Goal: Task Accomplishment & Management: Use online tool/utility

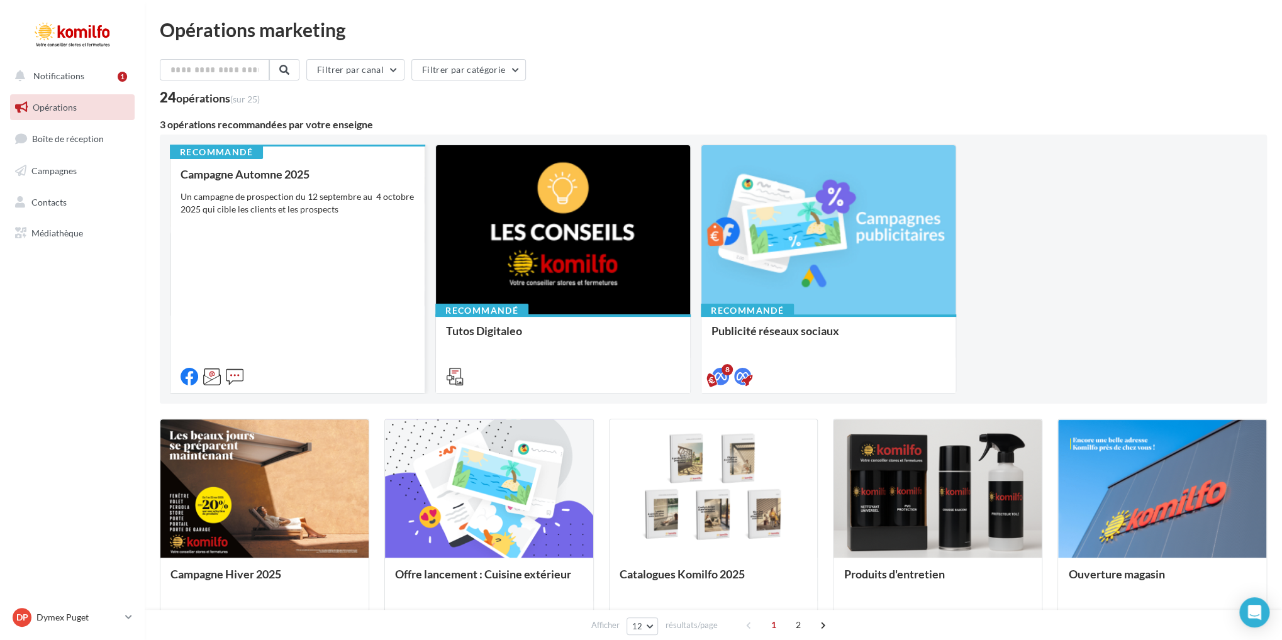
click at [319, 229] on div "Campagne Automne 2025 Un campagne de prospection du [DATE] au [DATE] qui cible …" at bounding box center [297, 275] width 234 height 214
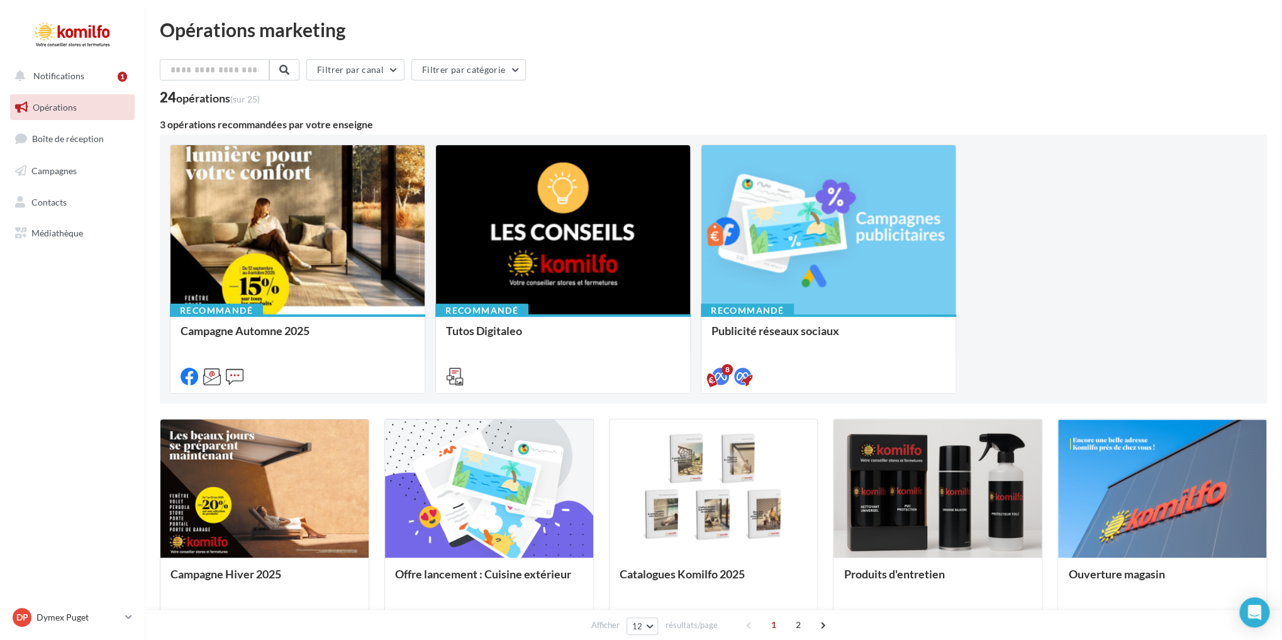
click at [369, 70] on button "Filtrer par canal" at bounding box center [355, 69] width 98 height 21
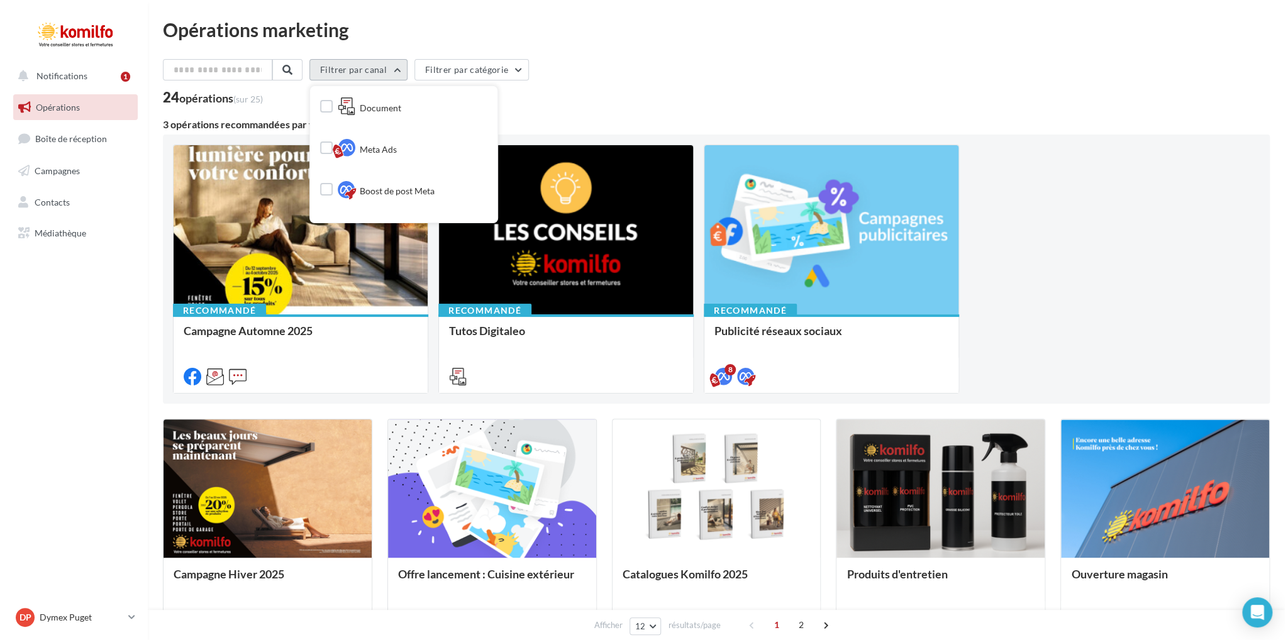
scroll to position [162, 0]
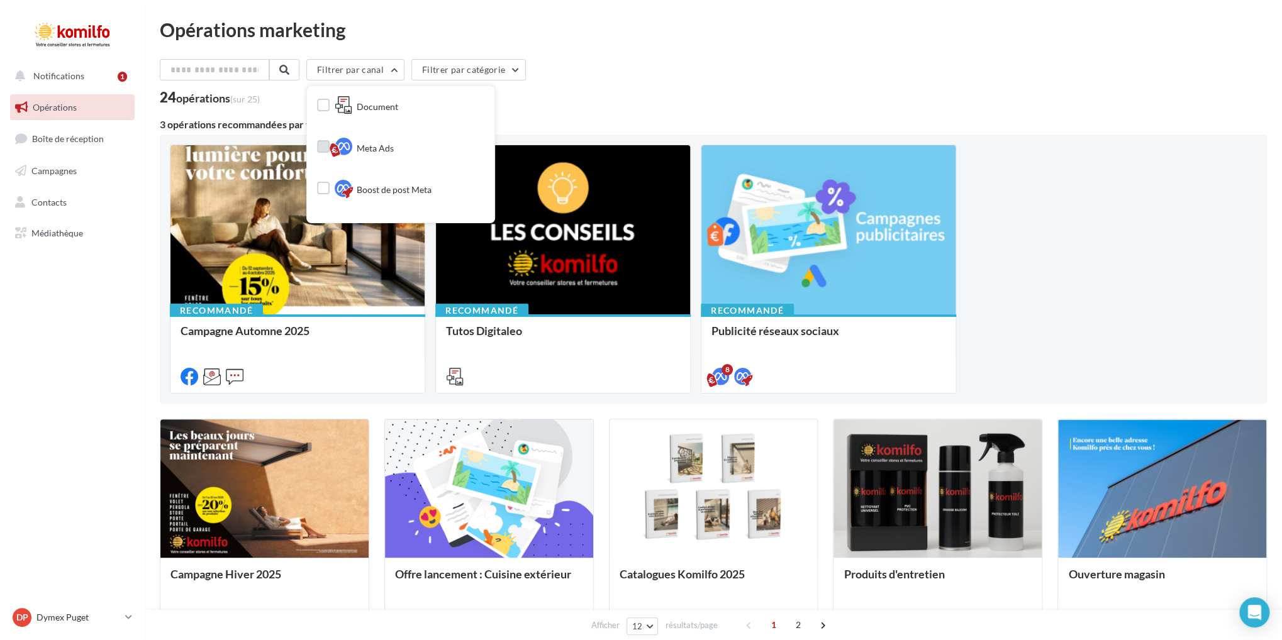
click at [392, 155] on span "Meta Ads" at bounding box center [375, 148] width 37 height 13
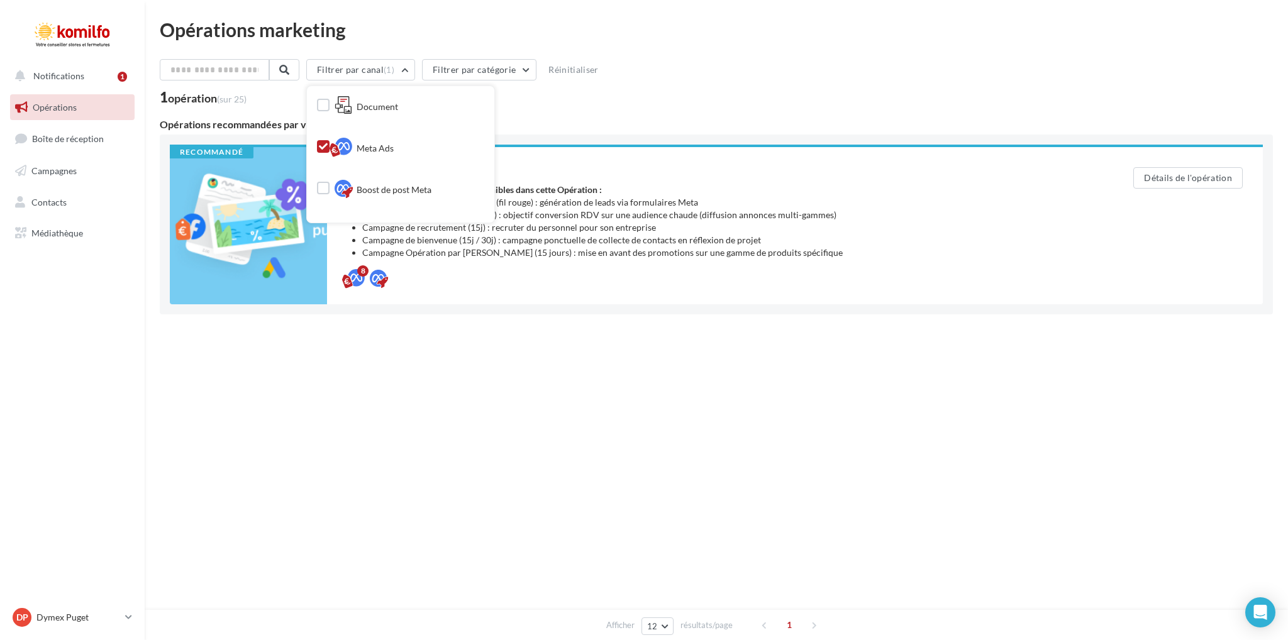
click at [728, 408] on div "Notifications 1 Opérations Boîte de réception Campagnes Contacts Mes cibles Méd…" at bounding box center [644, 320] width 1288 height 640
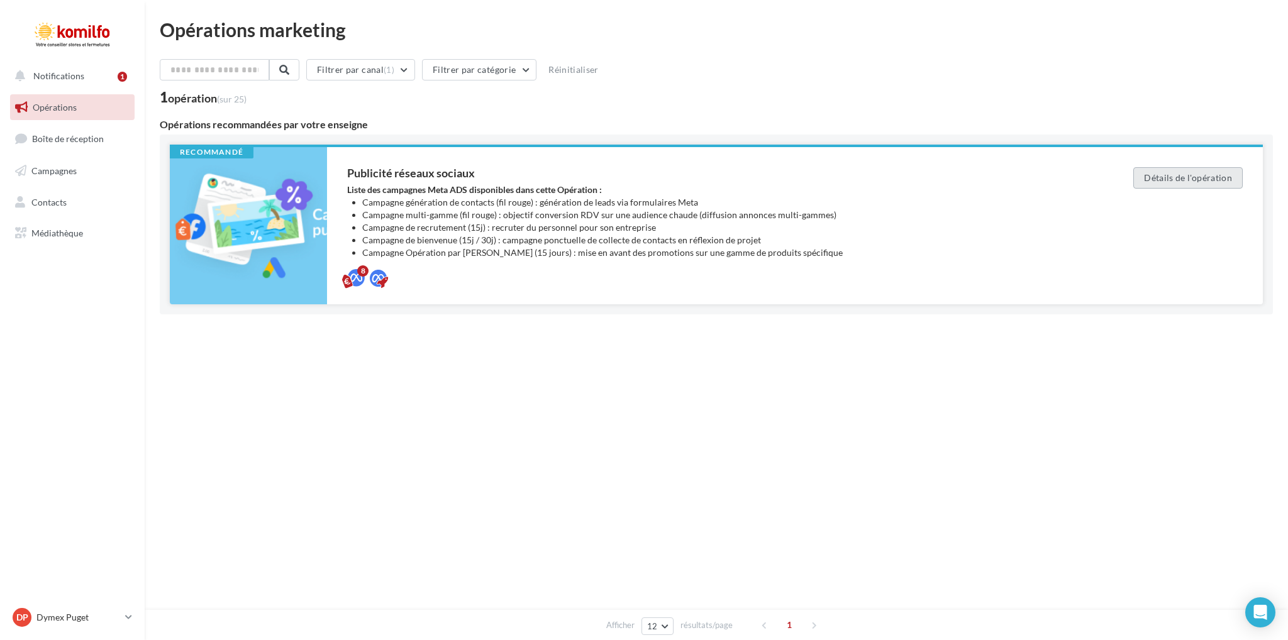
click at [1187, 179] on button "Détails de l'opération" at bounding box center [1187, 177] width 109 height 21
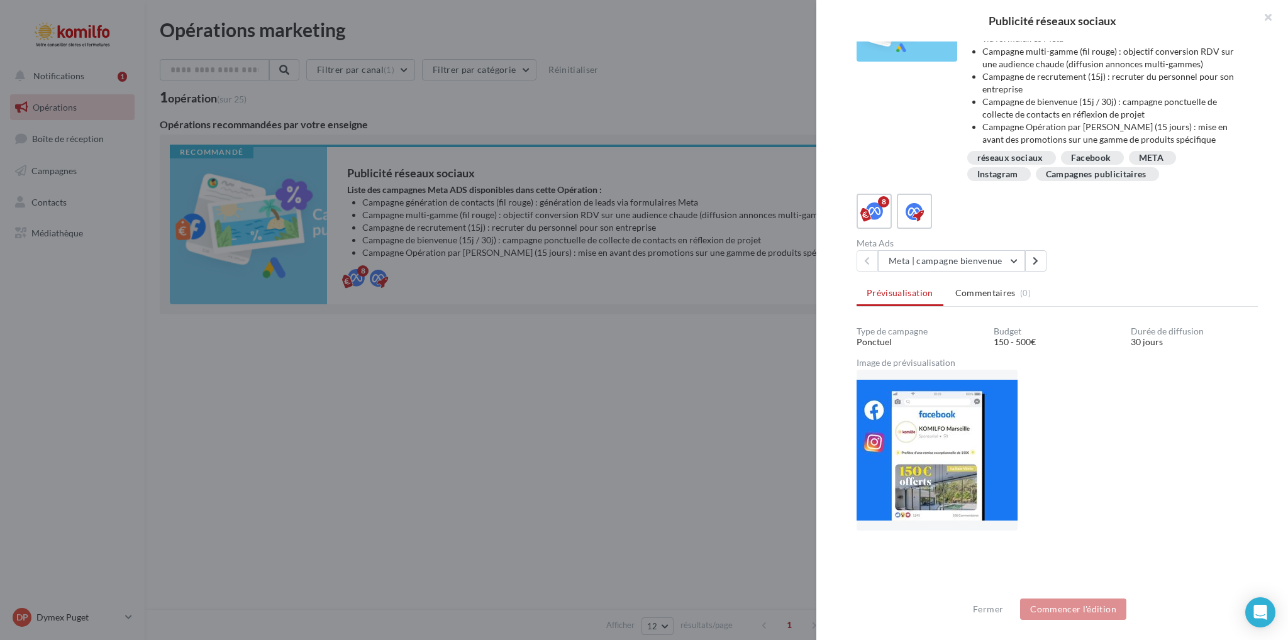
scroll to position [191, 0]
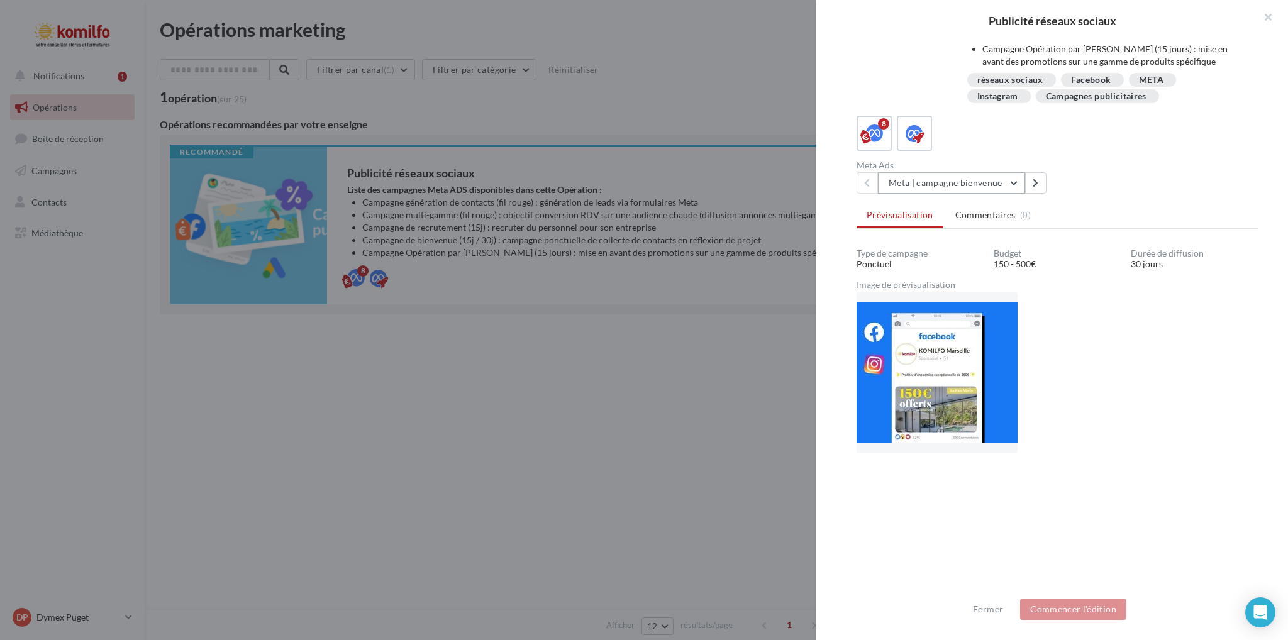
click at [1014, 181] on button "Meta | campagne bienvenue" at bounding box center [951, 182] width 147 height 21
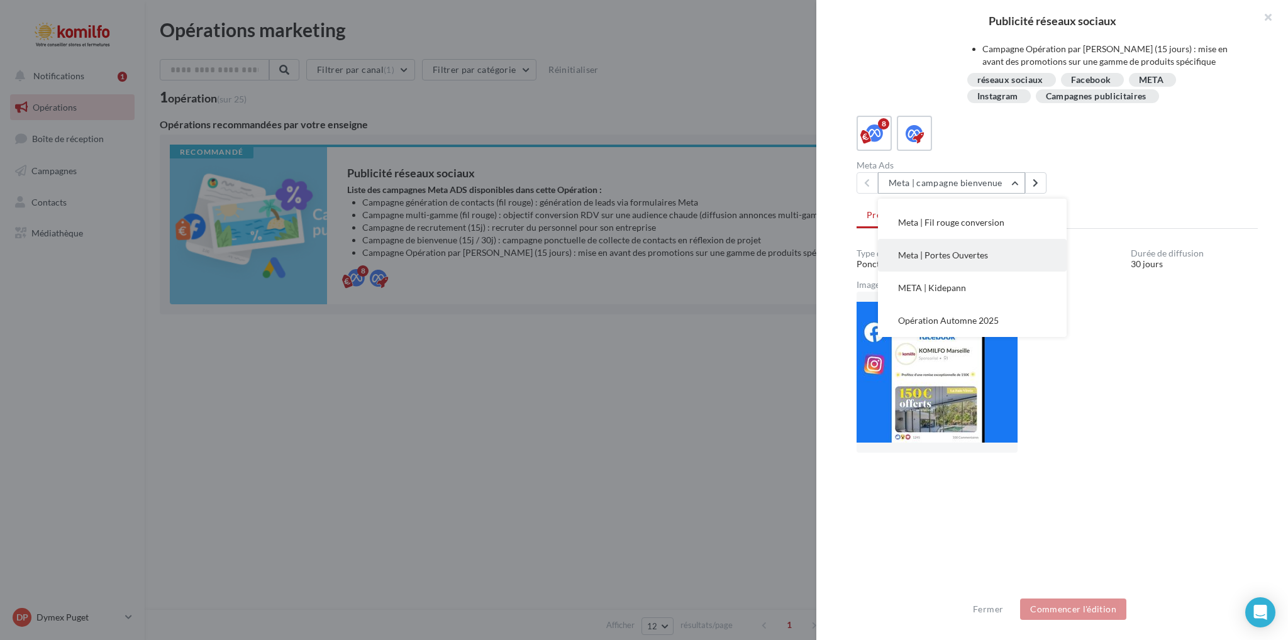
scroll to position [130, 0]
click at [985, 311] on button "Opération Automne 2025" at bounding box center [972, 320] width 189 height 33
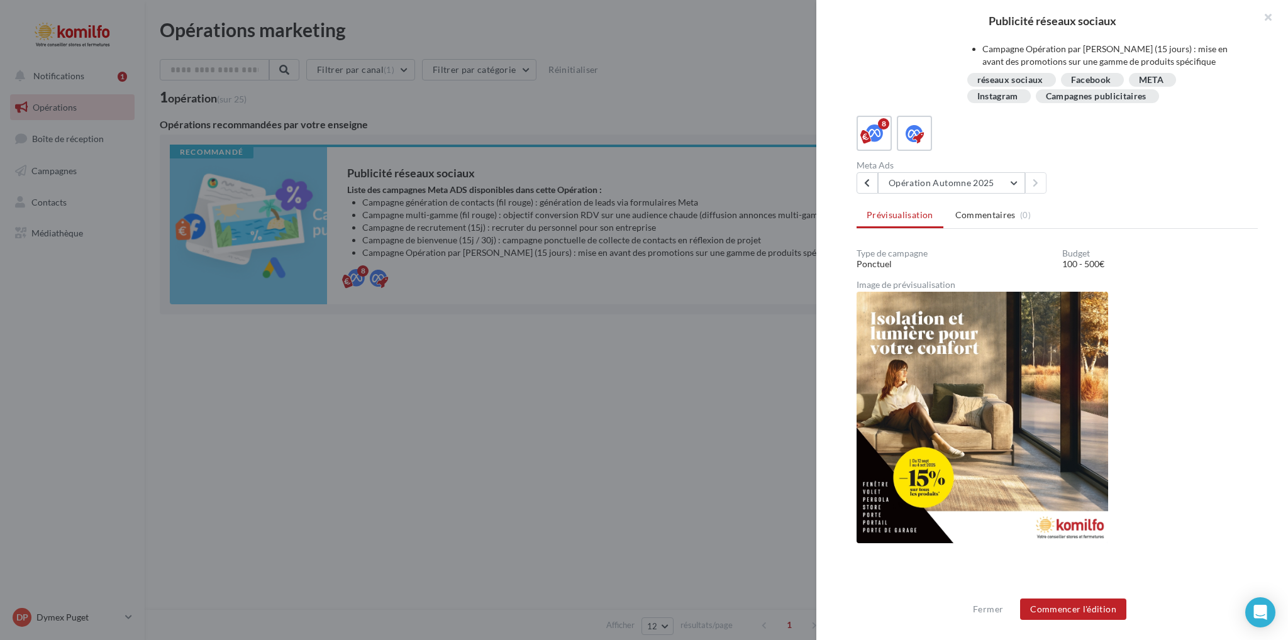
scroll to position [147, 0]
click at [1082, 610] on button "Commencer l'édition" at bounding box center [1073, 609] width 106 height 21
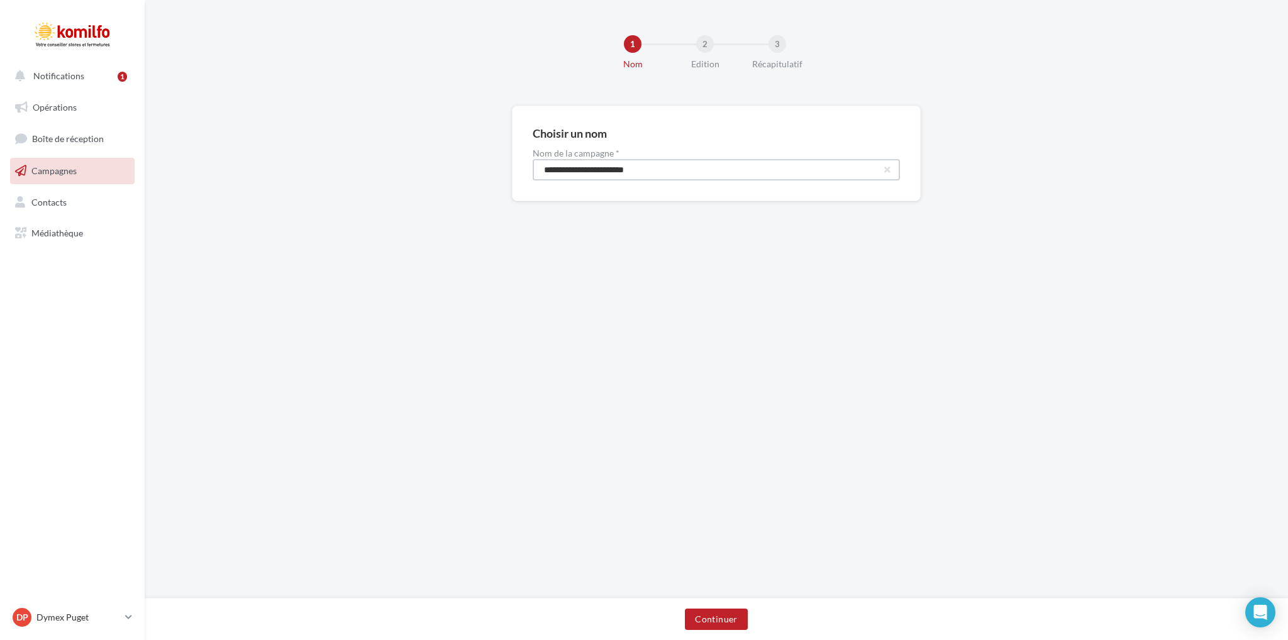
click at [665, 171] on input "**********" at bounding box center [716, 169] width 367 height 21
type input "**********"
click at [734, 617] on button "Continuer" at bounding box center [716, 619] width 62 height 21
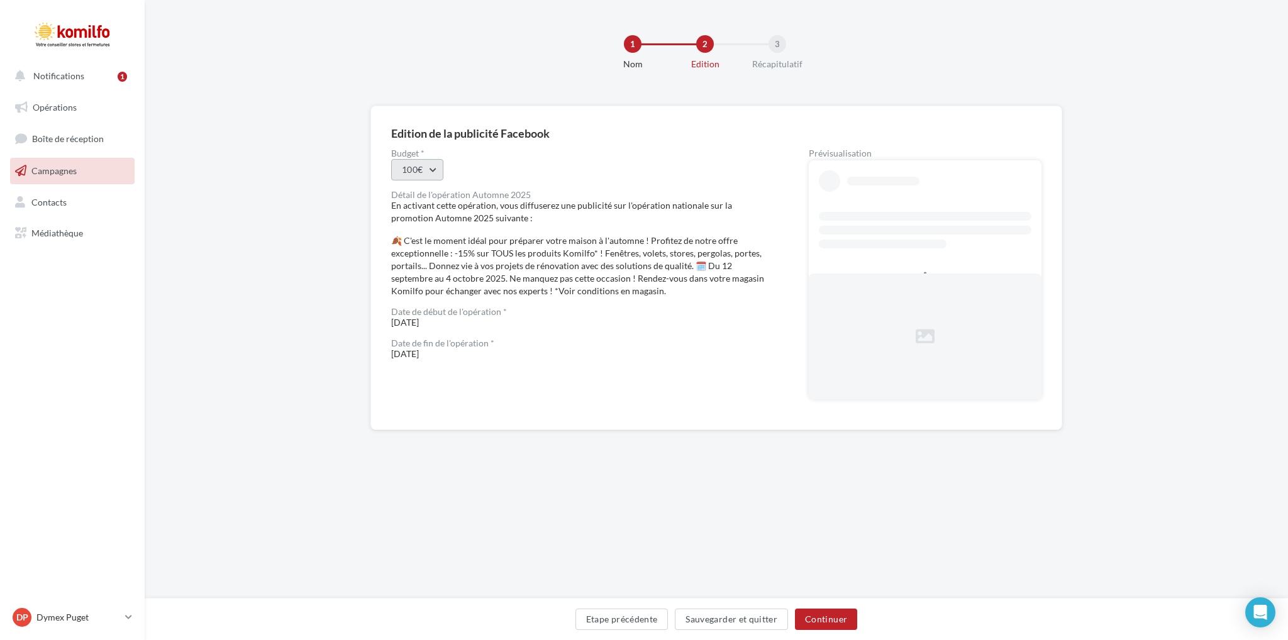
click at [435, 169] on button "100€" at bounding box center [417, 169] width 52 height 21
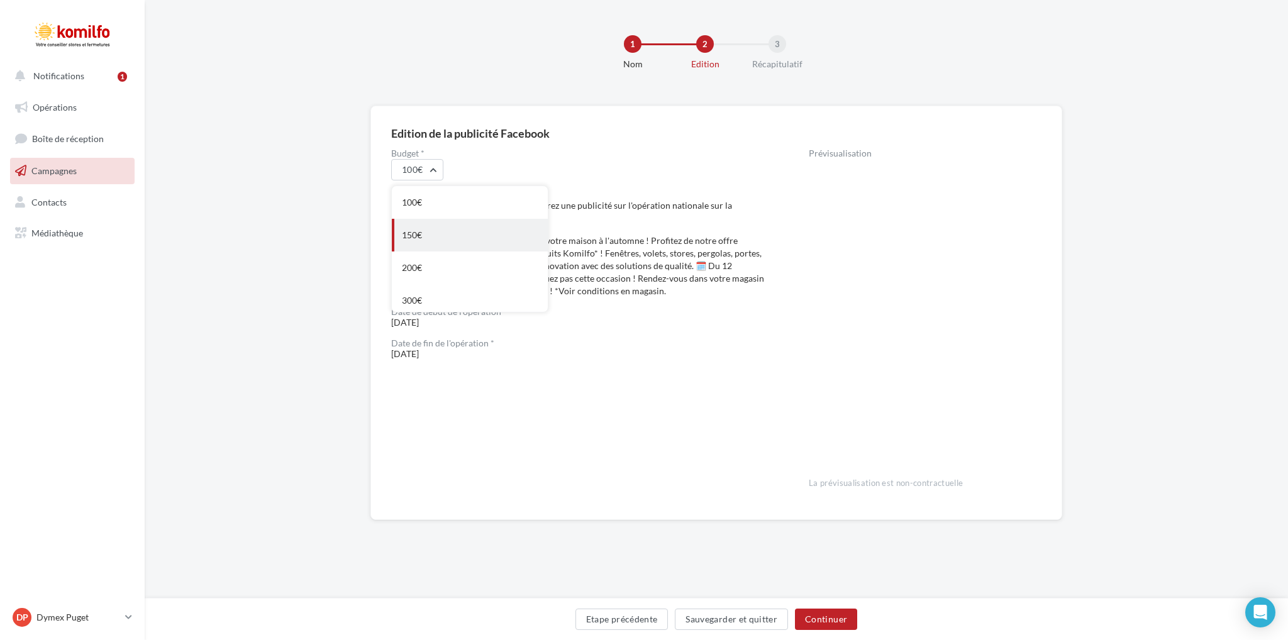
click at [423, 238] on div "150€" at bounding box center [470, 235] width 156 height 33
